Goal: Check status: Check status

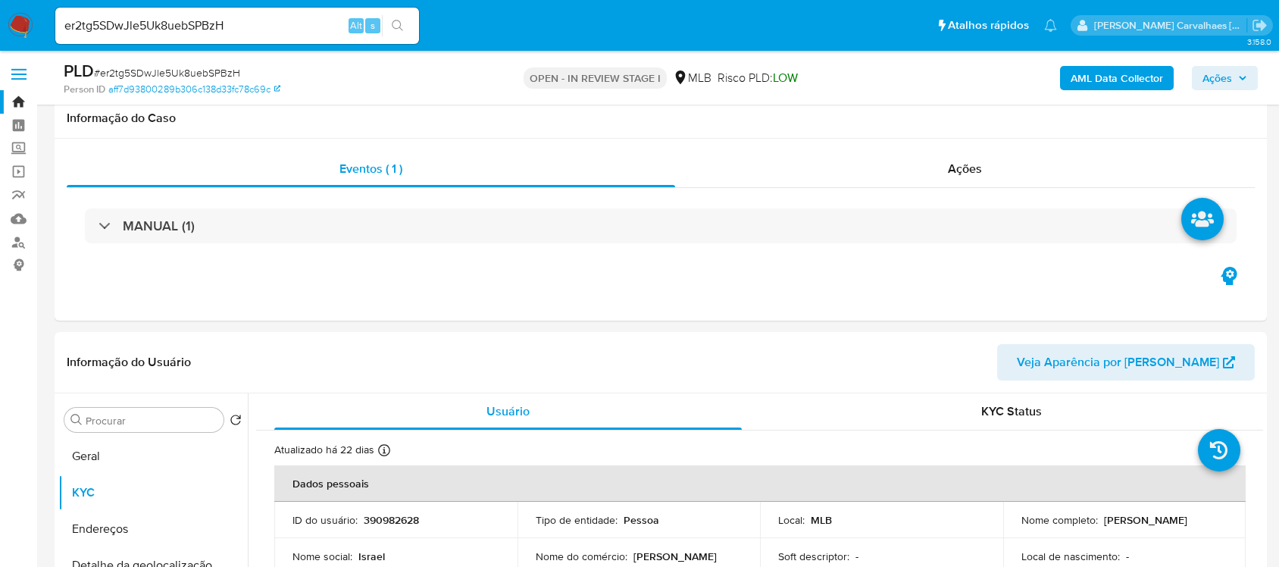
select select "10"
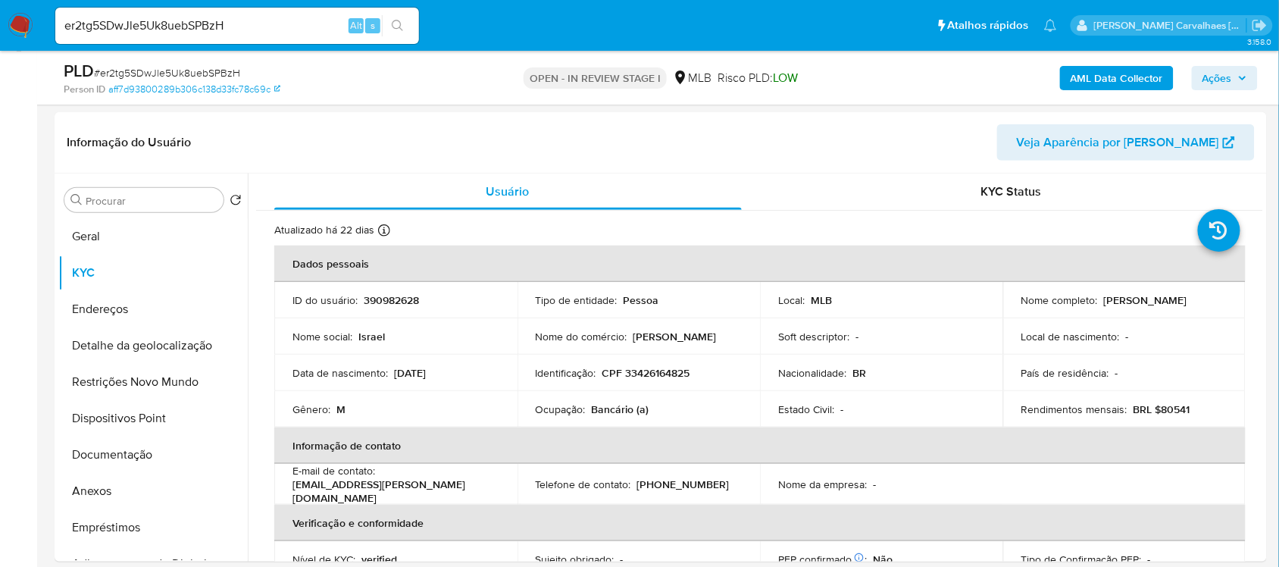
scroll to position [644, 0]
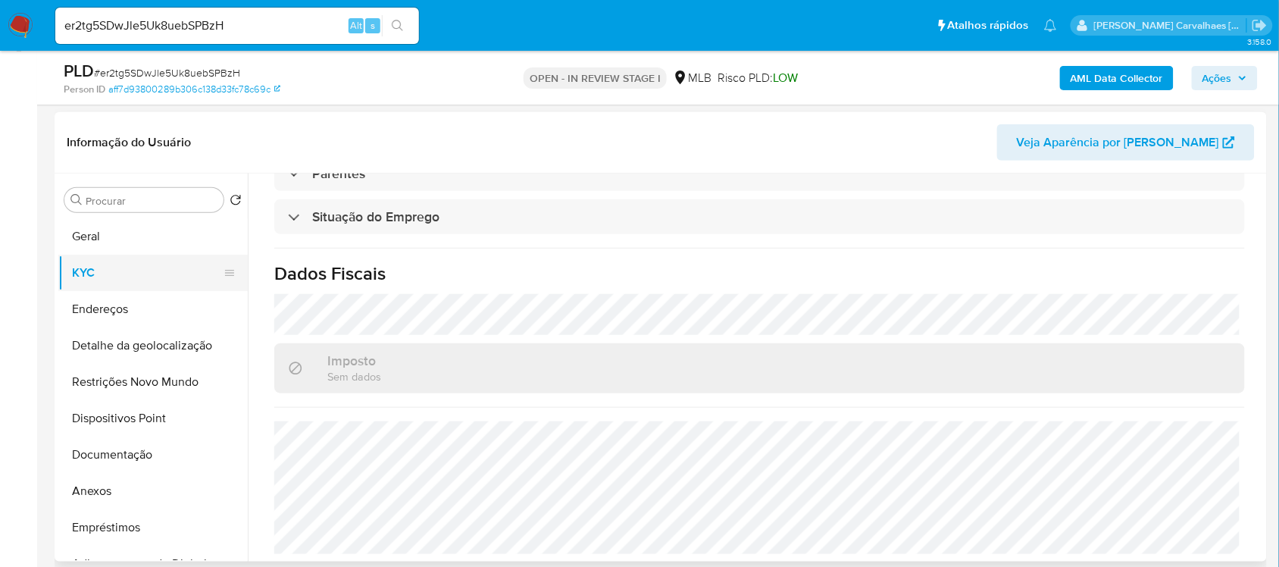
click at [100, 277] on button "KYC" at bounding box center [146, 273] width 177 height 36
click at [100, 236] on button "Geral" at bounding box center [146, 236] width 177 height 36
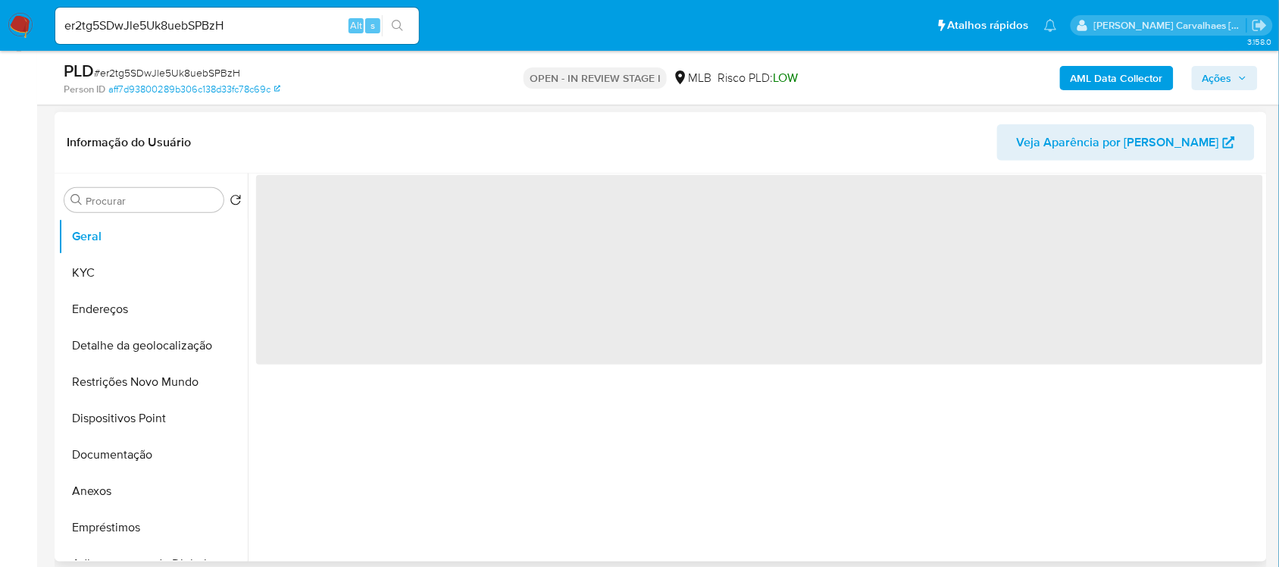
scroll to position [0, 0]
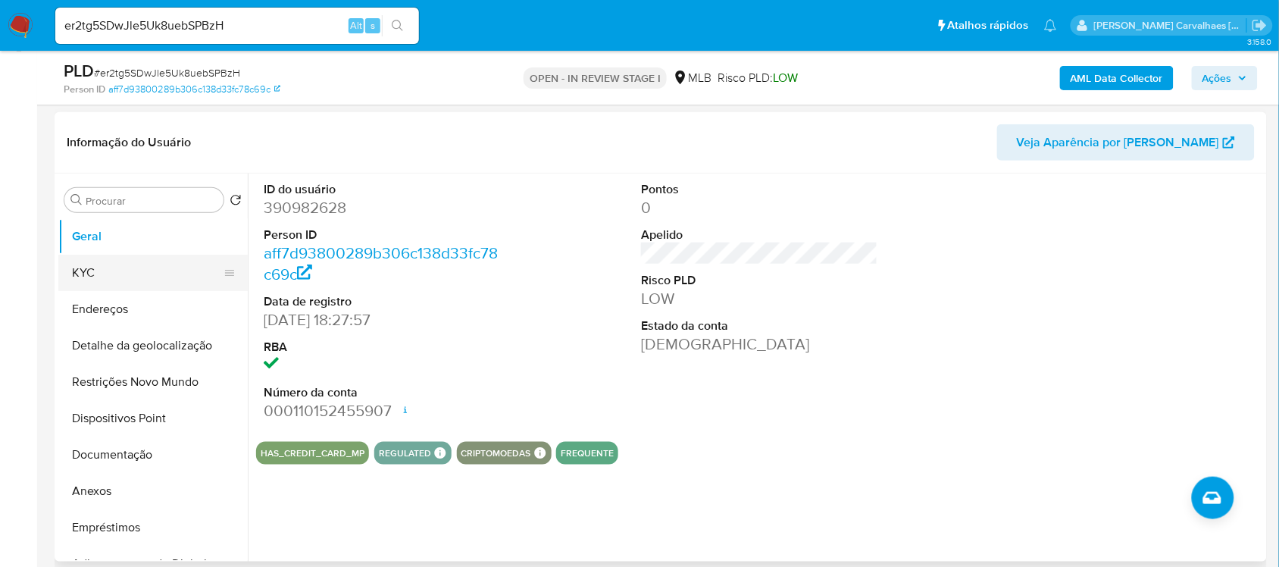
click at [97, 279] on button "KYC" at bounding box center [146, 273] width 177 height 36
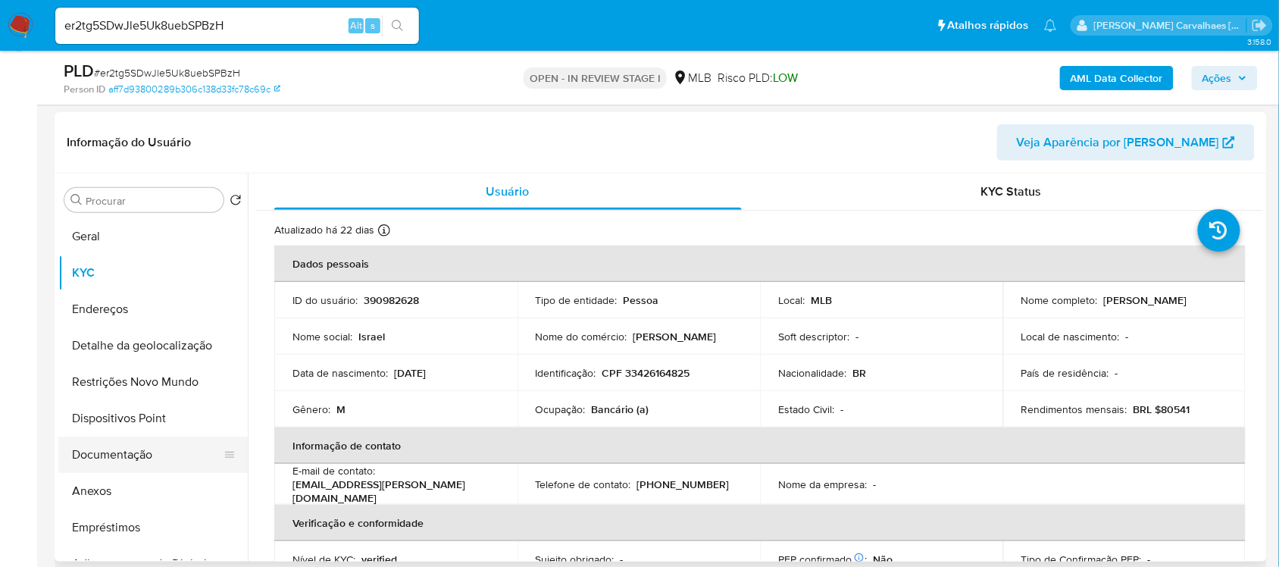
click at [155, 452] on button "Documentação" at bounding box center [146, 455] width 177 height 36
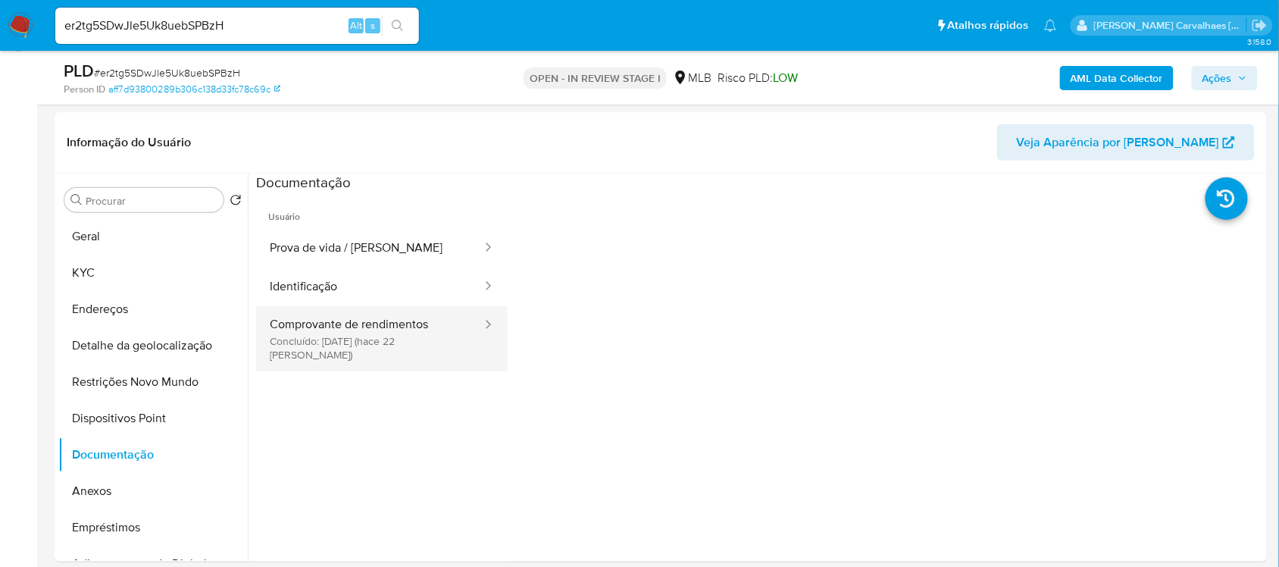
click at [373, 341] on button "Comprovante de rendimentos Concluído: [DATE] (hace 22 [PERSON_NAME])" at bounding box center [369, 338] width 227 height 65
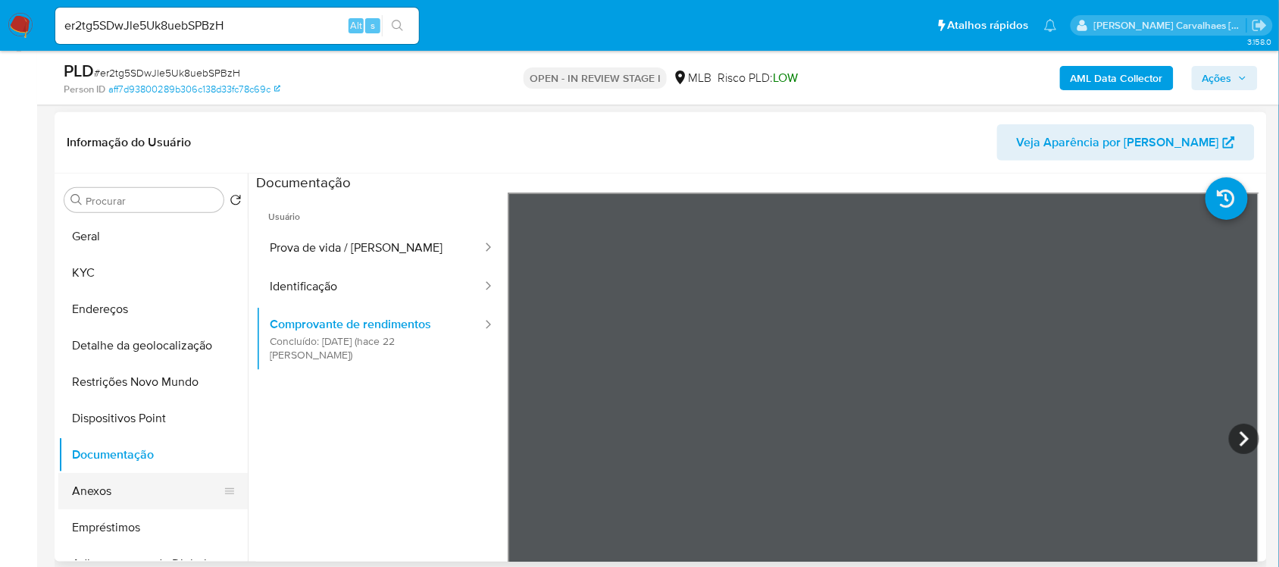
click at [120, 486] on button "Anexos" at bounding box center [146, 491] width 177 height 36
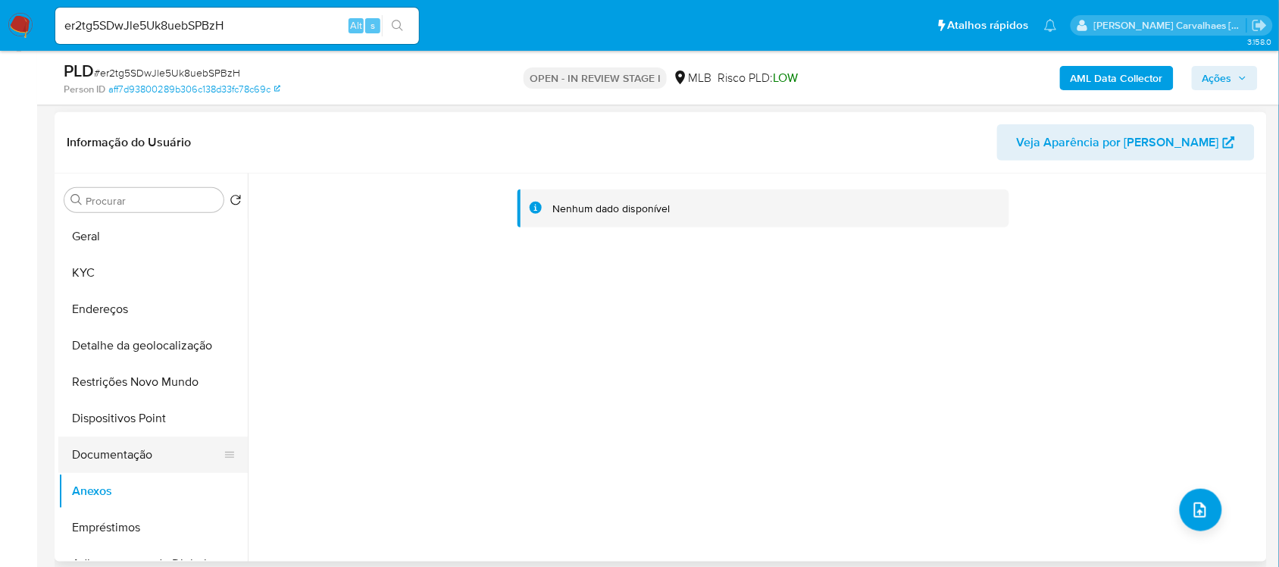
click at [139, 456] on button "Documentação" at bounding box center [146, 455] width 177 height 36
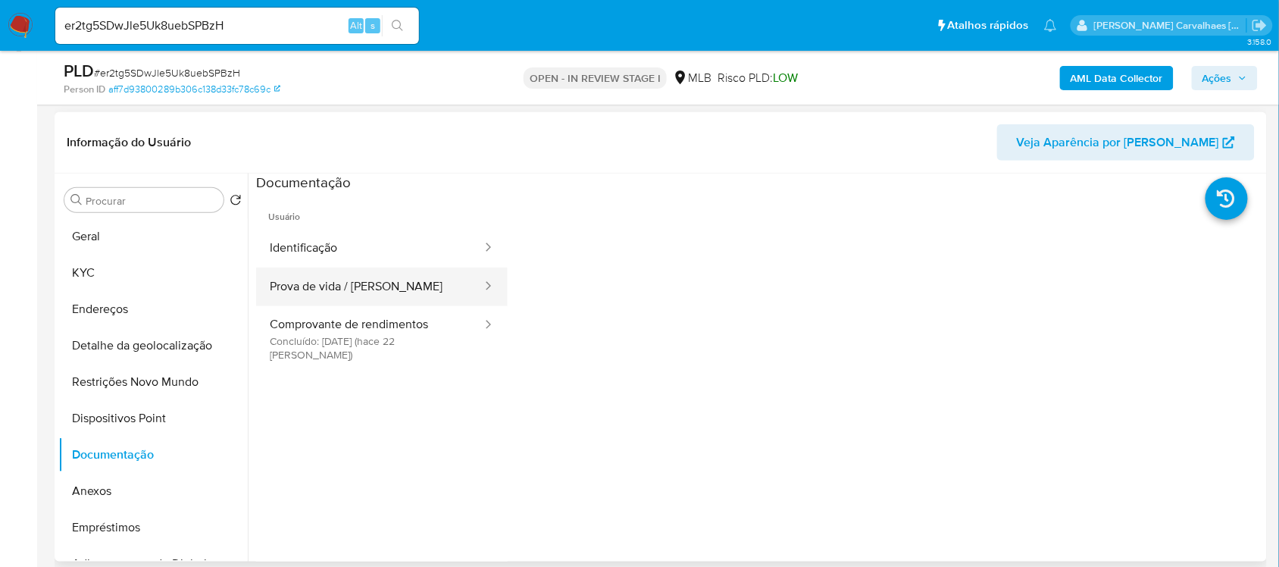
click at [356, 279] on button "Prova de vida / [PERSON_NAME]" at bounding box center [369, 287] width 227 height 39
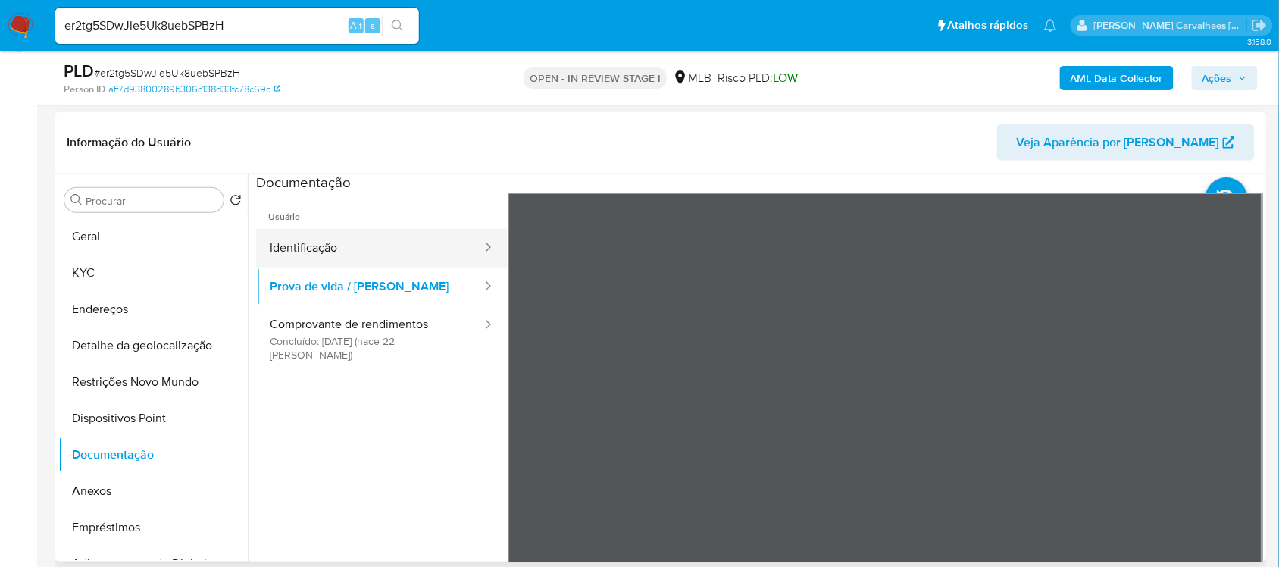
click at [372, 245] on button "Identificação" at bounding box center [369, 248] width 227 height 39
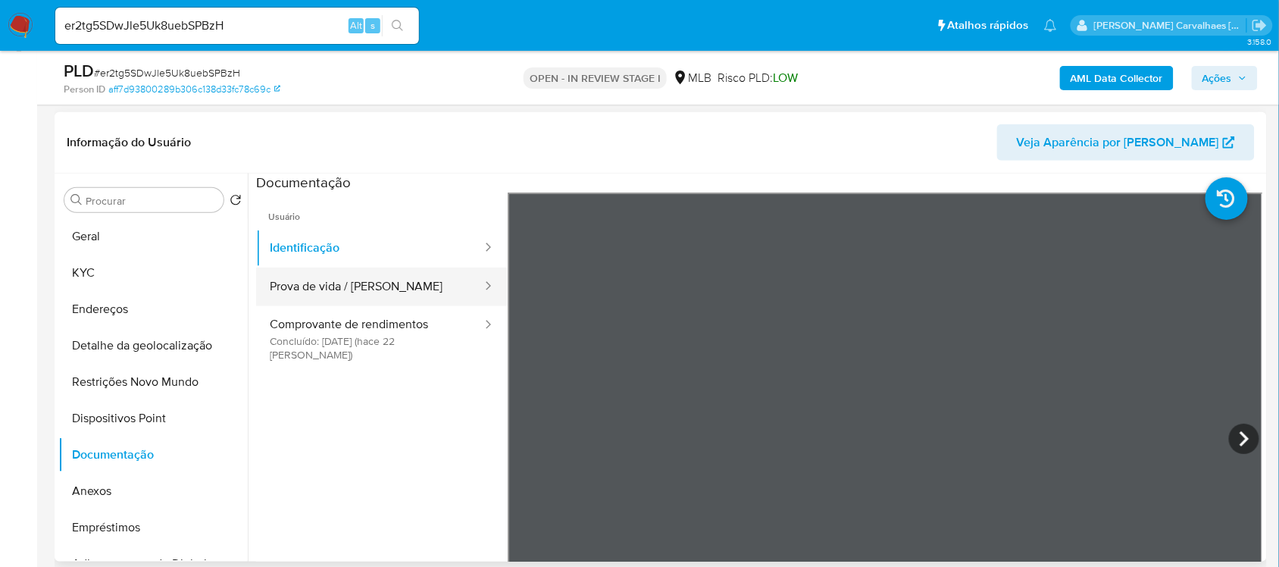
click at [362, 302] on button "Prova de vida / [PERSON_NAME]" at bounding box center [369, 287] width 227 height 39
